Goal: Information Seeking & Learning: Learn about a topic

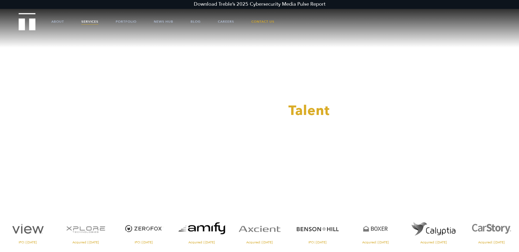
click at [95, 23] on link "Services" at bounding box center [89, 22] width 17 height 16
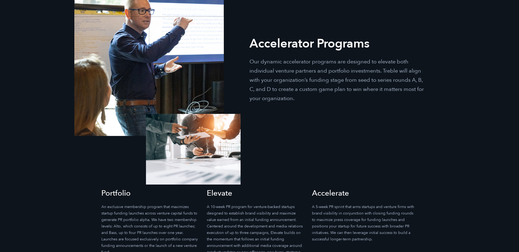
scroll to position [1672, 0]
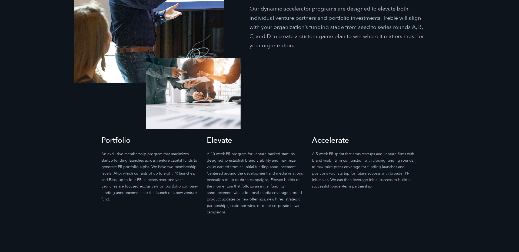
click at [217, 140] on h3 "Elevate" at bounding box center [256, 140] width 98 height 10
